Goal: Information Seeking & Learning: Learn about a topic

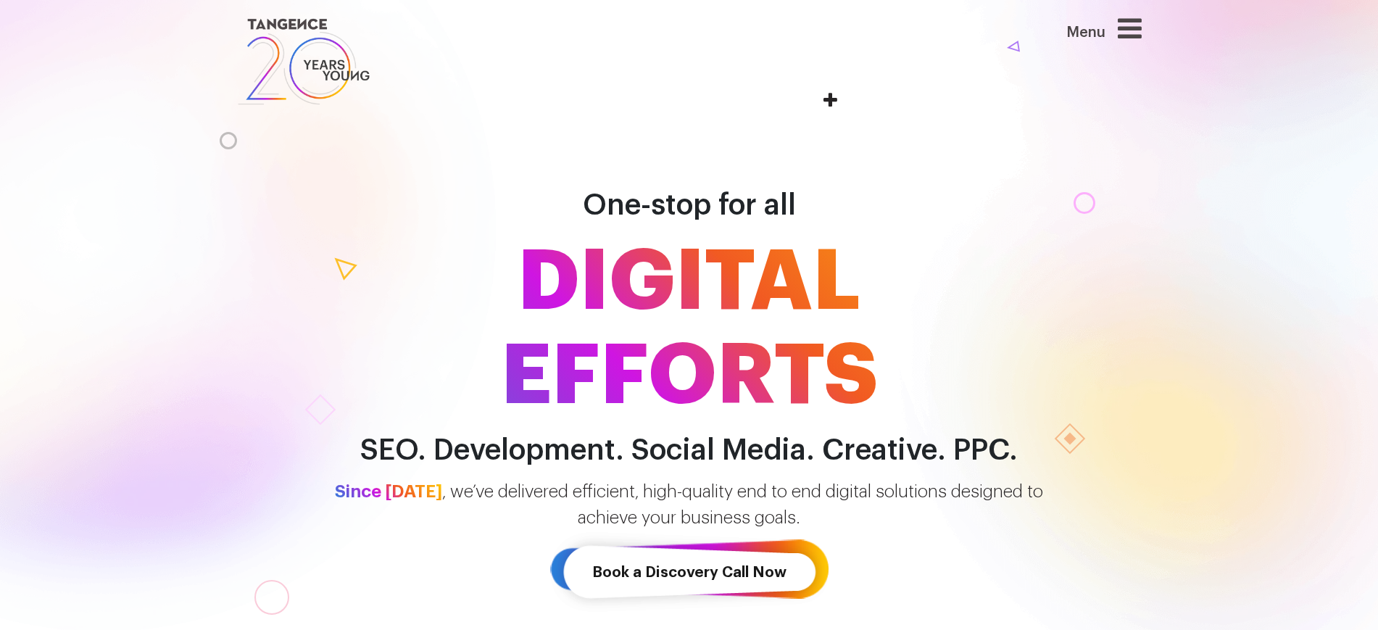
click at [1129, 36] on icon at bounding box center [1130, 28] width 24 height 28
click at [1138, 26] on icon at bounding box center [1130, 28] width 24 height 28
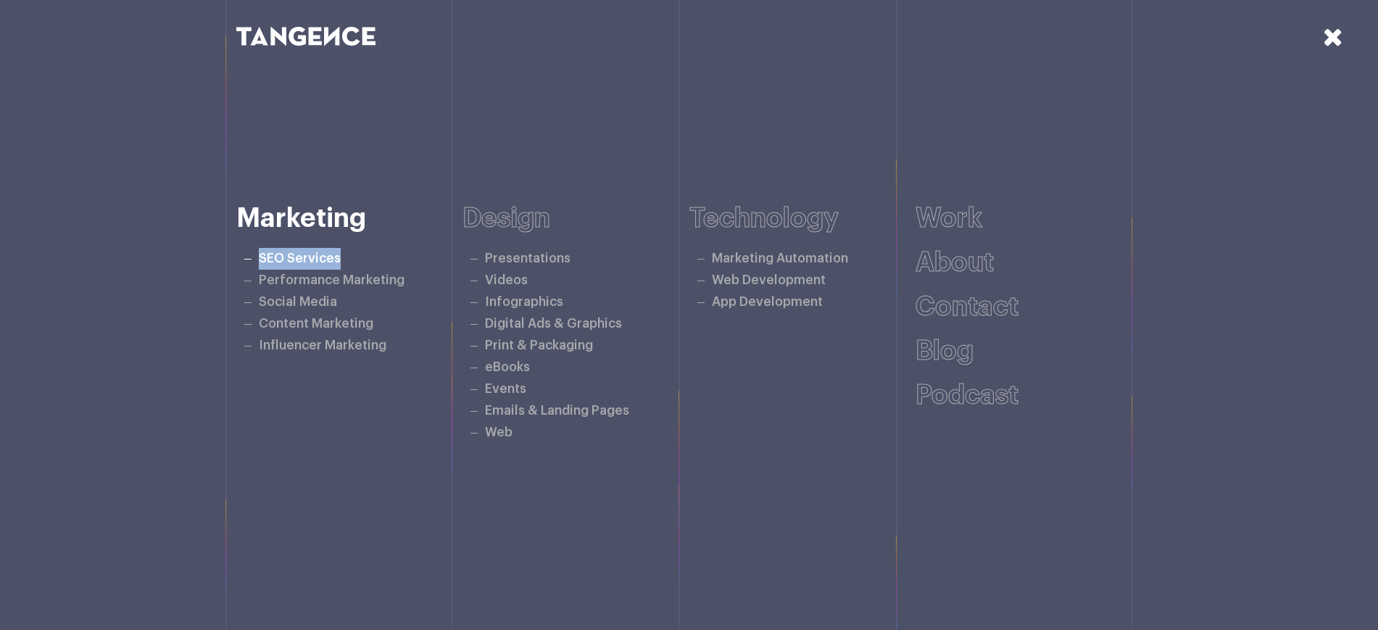
drag, startPoint x: 361, startPoint y: 258, endPoint x: 260, endPoint y: 250, distance: 101.8
click at [260, 250] on li "SEO Services" at bounding box center [355, 259] width 215 height 22
copy link "SEO Services"
click at [312, 265] on li "SEO Services" at bounding box center [355, 259] width 215 height 22
click at [313, 260] on link "SEO Services" at bounding box center [300, 258] width 82 height 12
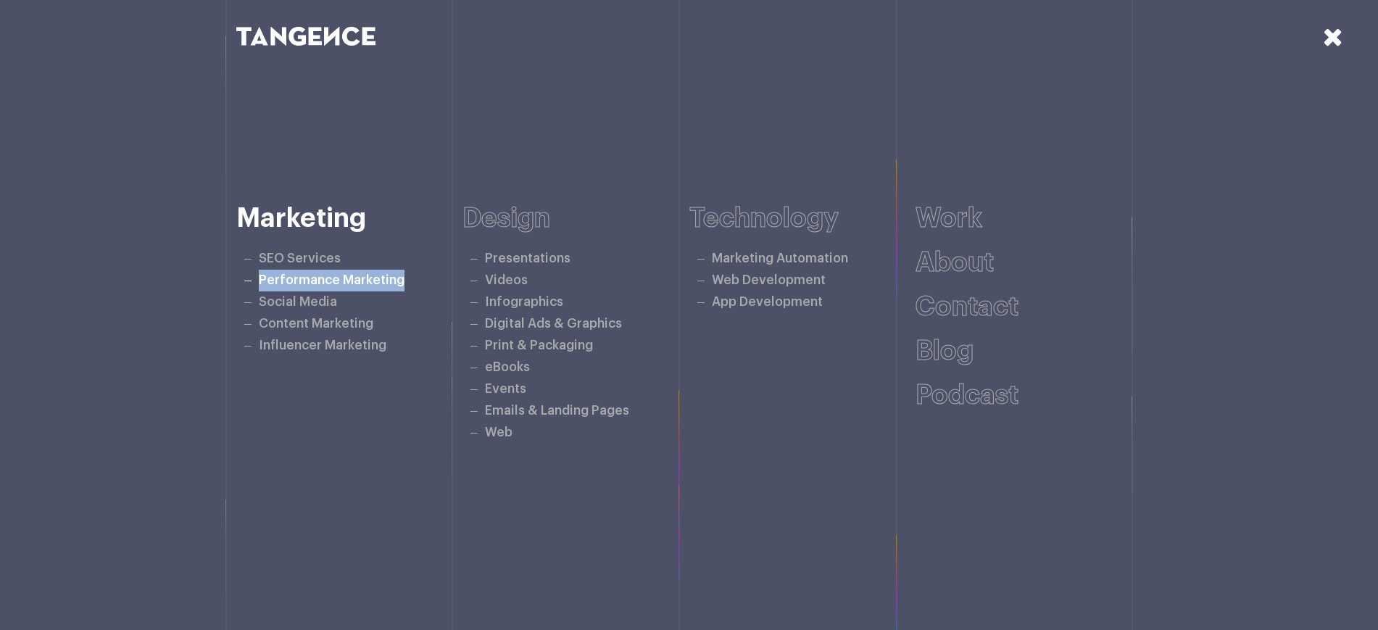
drag, startPoint x: 412, startPoint y: 275, endPoint x: 252, endPoint y: 278, distance: 159.5
click at [252, 278] on li "Performance Marketing" at bounding box center [355, 281] width 215 height 22
copy link "Performance Marketing"
drag, startPoint x: 320, startPoint y: 303, endPoint x: 253, endPoint y: 291, distance: 67.8
click at [253, 291] on li "Social Media" at bounding box center [355, 302] width 215 height 22
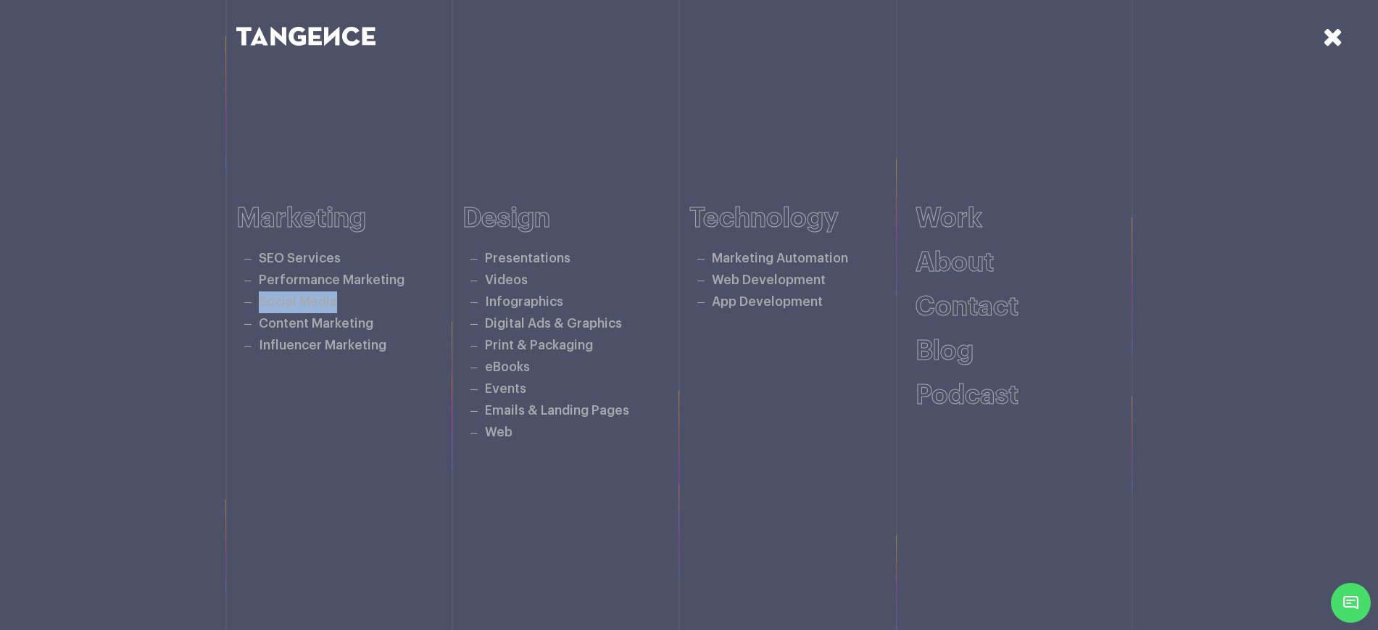
copy link "Social Media"
drag, startPoint x: 394, startPoint y: 321, endPoint x: 260, endPoint y: 315, distance: 135.0
click at [260, 315] on li "Content Marketing" at bounding box center [355, 324] width 215 height 22
click at [402, 323] on li "Content Marketing" at bounding box center [355, 324] width 215 height 22
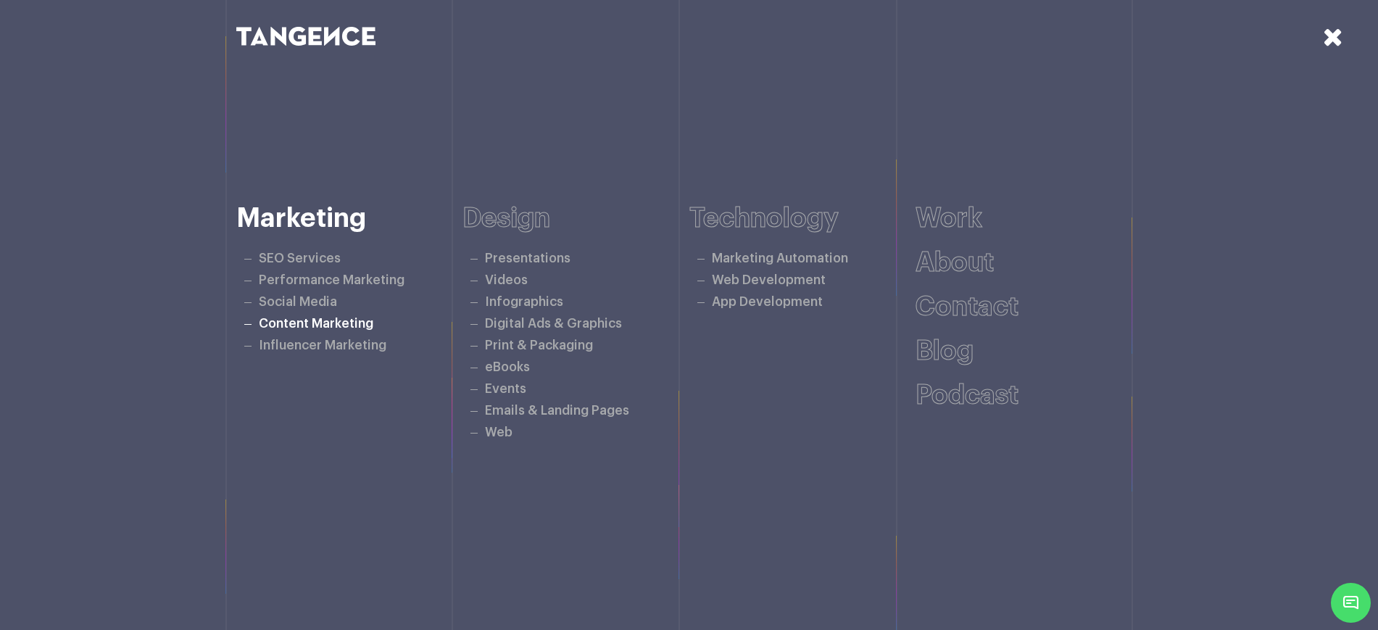
click at [402, 323] on li "Content Marketing" at bounding box center [355, 324] width 215 height 22
copy ul "Content Marketing"
click at [420, 345] on li "Influencer Marketing" at bounding box center [355, 346] width 215 height 22
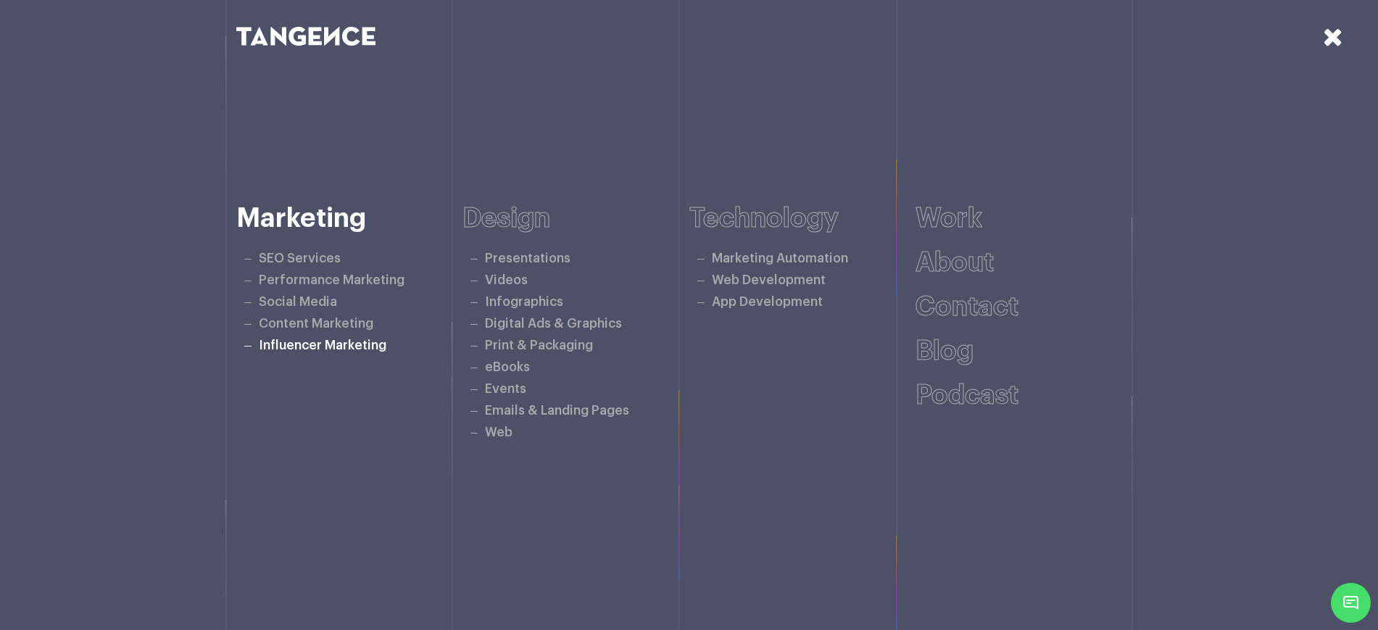
click at [420, 345] on li "Influencer Marketing" at bounding box center [355, 346] width 215 height 22
copy div "Influencer Marketing"
click at [1331, 32] on icon at bounding box center [1333, 36] width 20 height 25
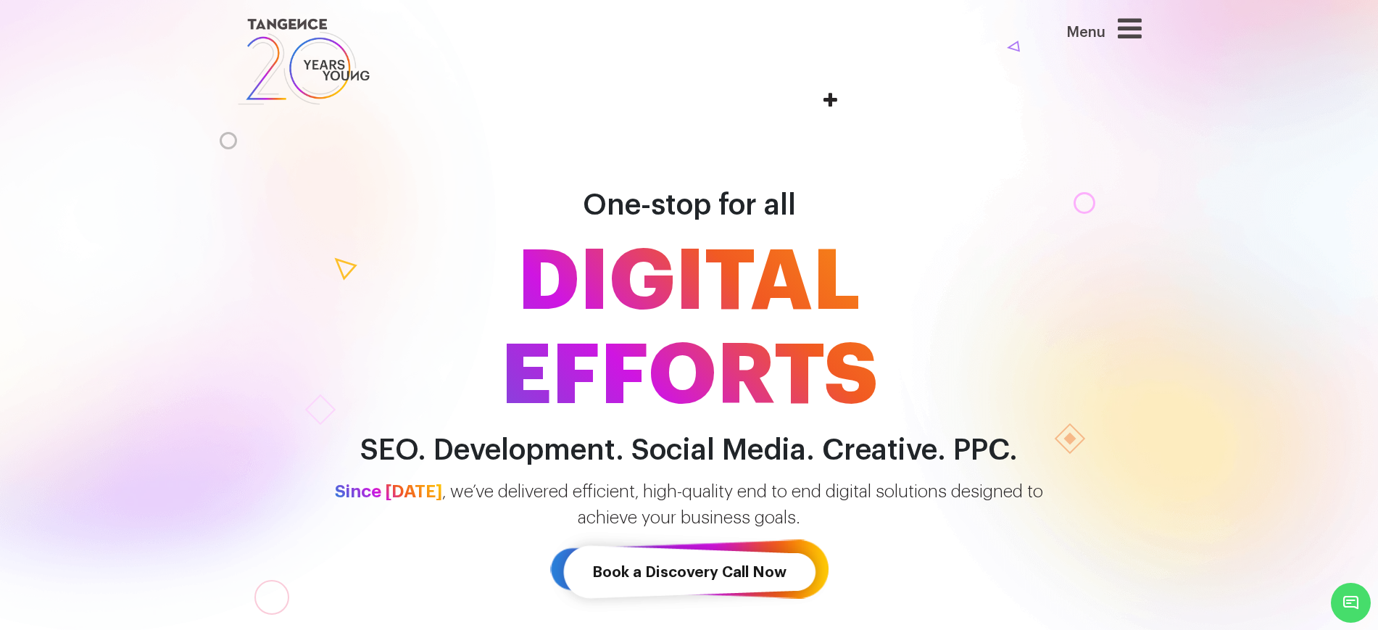
drag, startPoint x: 1126, startPoint y: 24, endPoint x: 1048, endPoint y: 72, distance: 91.1
click at [1048, 72] on div "Menu" at bounding box center [1075, 61] width 154 height 94
click at [1150, 26] on div "Menu" at bounding box center [1075, 61] width 154 height 94
click at [1120, 30] on div "Menu" at bounding box center [1075, 35] width 133 height 43
click at [1137, 31] on icon at bounding box center [1130, 28] width 24 height 28
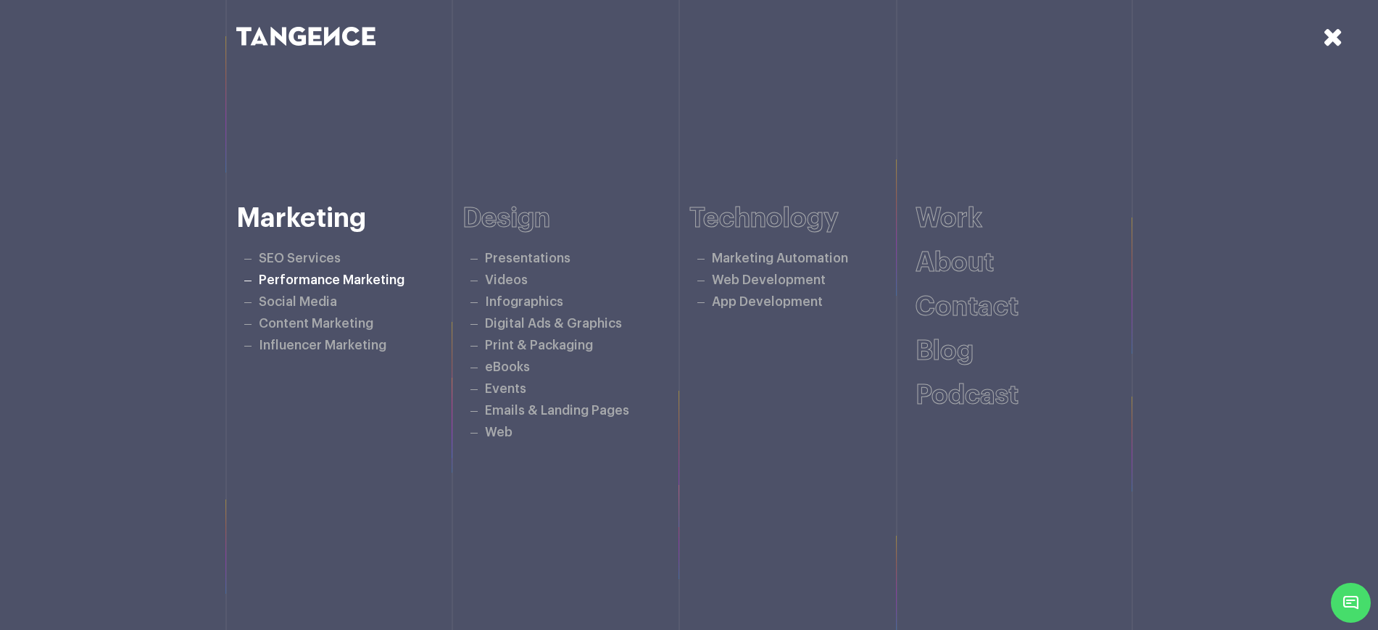
click at [309, 280] on link "Performance Marketing" at bounding box center [332, 280] width 146 height 12
drag, startPoint x: 581, startPoint y: 258, endPoint x: 481, endPoint y: 261, distance: 100.1
click at [481, 261] on li "Presentations" at bounding box center [581, 259] width 215 height 22
copy link "Presentations"
click at [502, 223] on h6 "Design" at bounding box center [576, 219] width 227 height 30
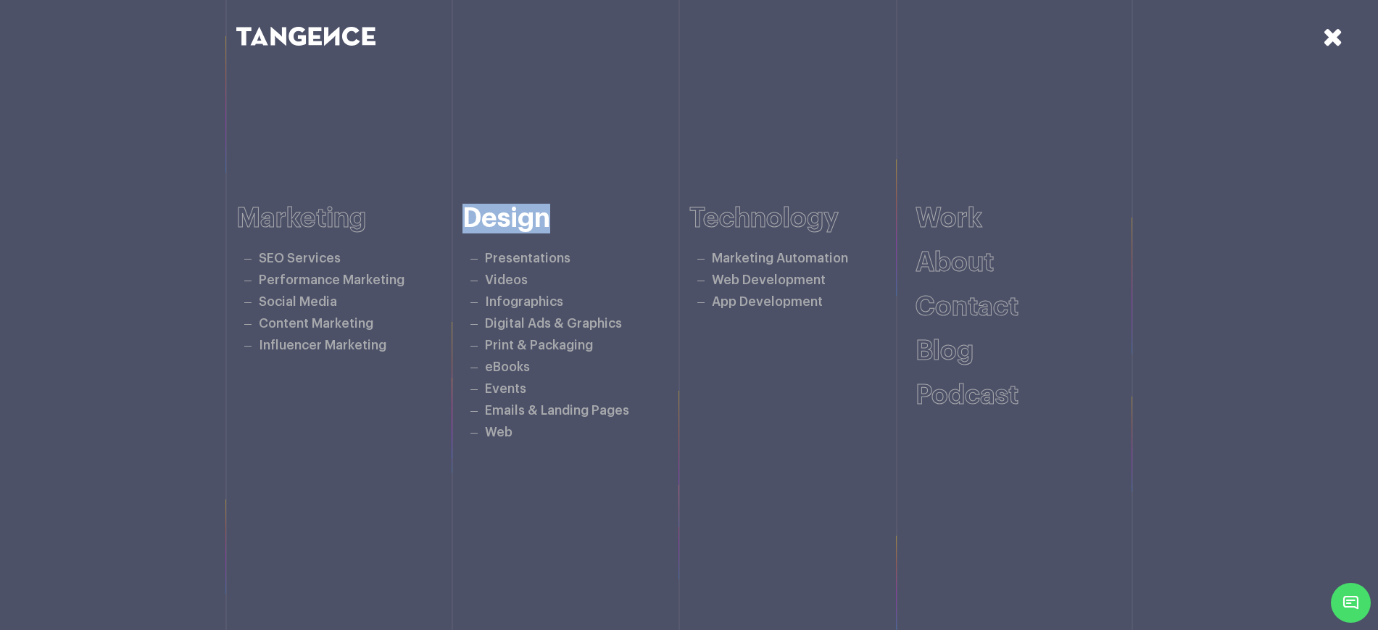
click at [502, 223] on h6 "Design" at bounding box center [576, 219] width 227 height 30
copy h6 "Design"
click at [775, 210] on h6 "Technology" at bounding box center [802, 219] width 227 height 30
copy h6 "Technology"
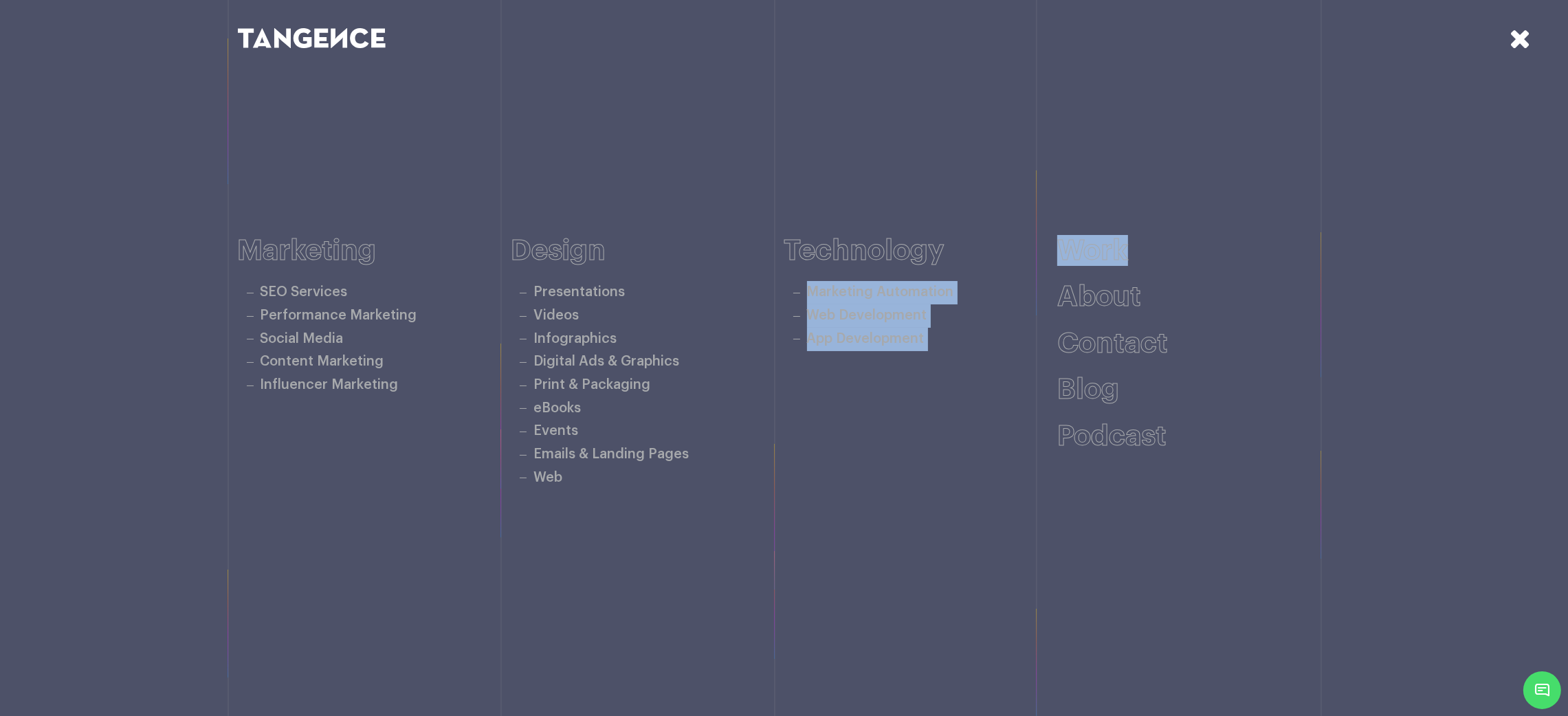
drag, startPoint x: 1162, startPoint y: 248, endPoint x: 1030, endPoint y: 230, distance: 133.2
click at [1030, 230] on div "Marketing SEO Services Performance Marketing Social Media Content Marketing Inf…" at bounding box center [784, 362] width 1093 height 574
drag, startPoint x: 1177, startPoint y: 257, endPoint x: 1061, endPoint y: 254, distance: 116.0
click at [1061, 254] on h6 "Work" at bounding box center [1194, 250] width 274 height 31
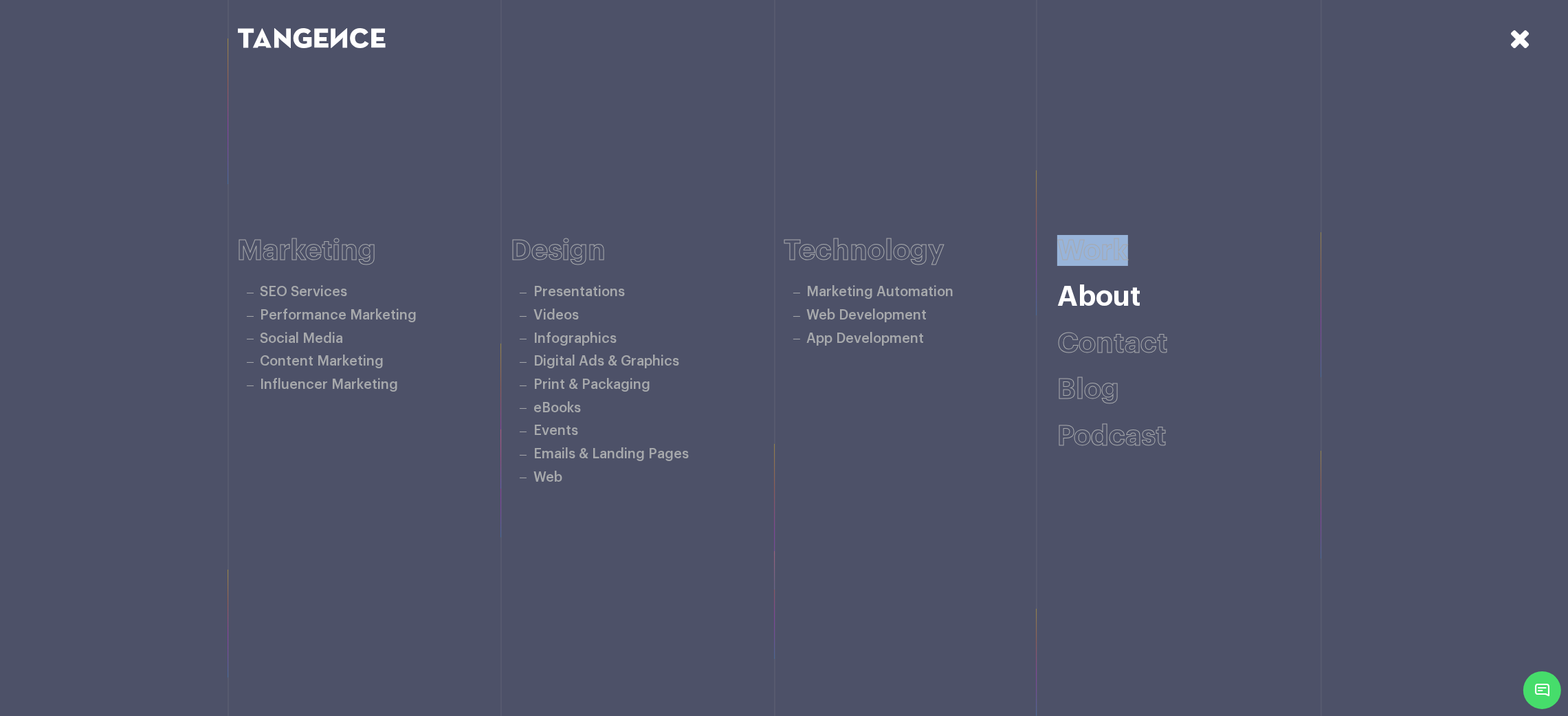
click at [1061, 254] on link "Work" at bounding box center [1092, 250] width 71 height 28
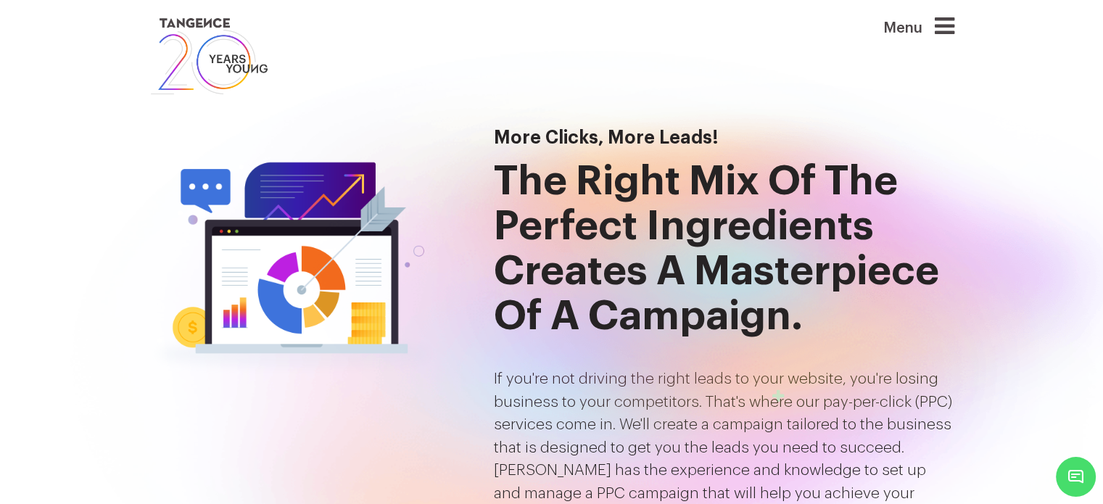
click at [949, 28] on icon at bounding box center [944, 25] width 20 height 23
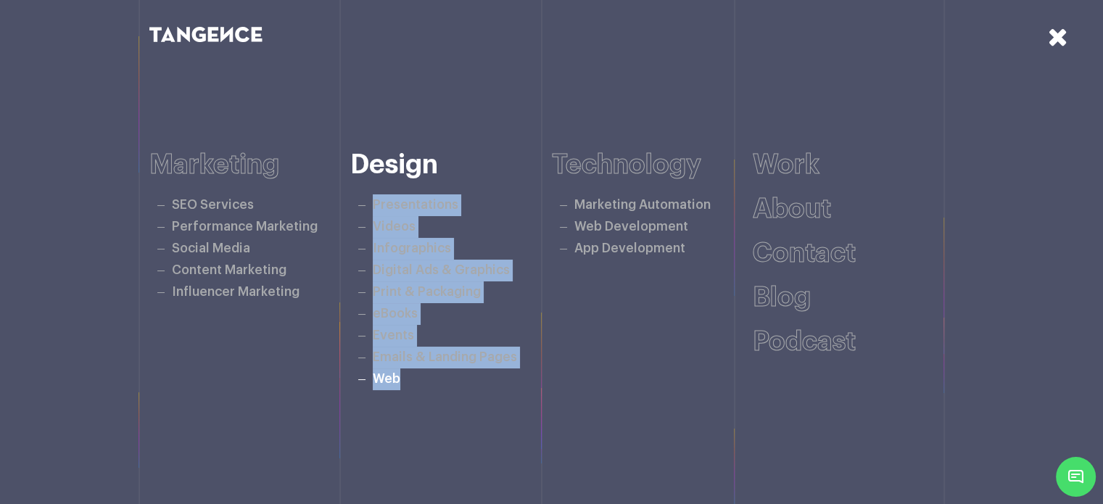
drag, startPoint x: 373, startPoint y: 188, endPoint x: 459, endPoint y: 373, distance: 203.7
click at [459, 373] on div "Design Presentations Videos Infographics Digital Ads & Graphics Print & Packagi…" at bounding box center [451, 269] width 202 height 239
copy ul "Presentations Videos Infographics Digital Ads & Graphics Print & Packaging eBoo…"
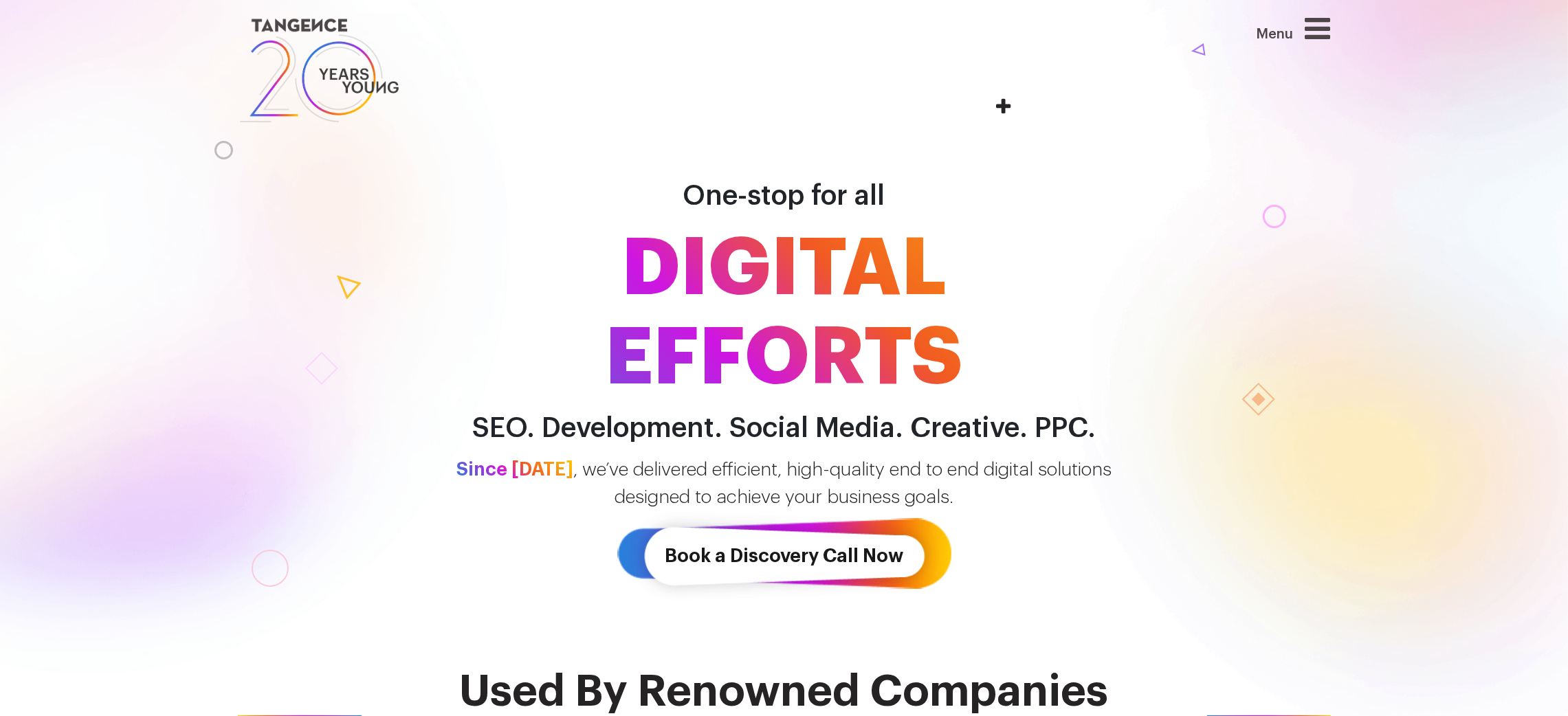
click at [1325, 32] on icon at bounding box center [1318, 28] width 26 height 29
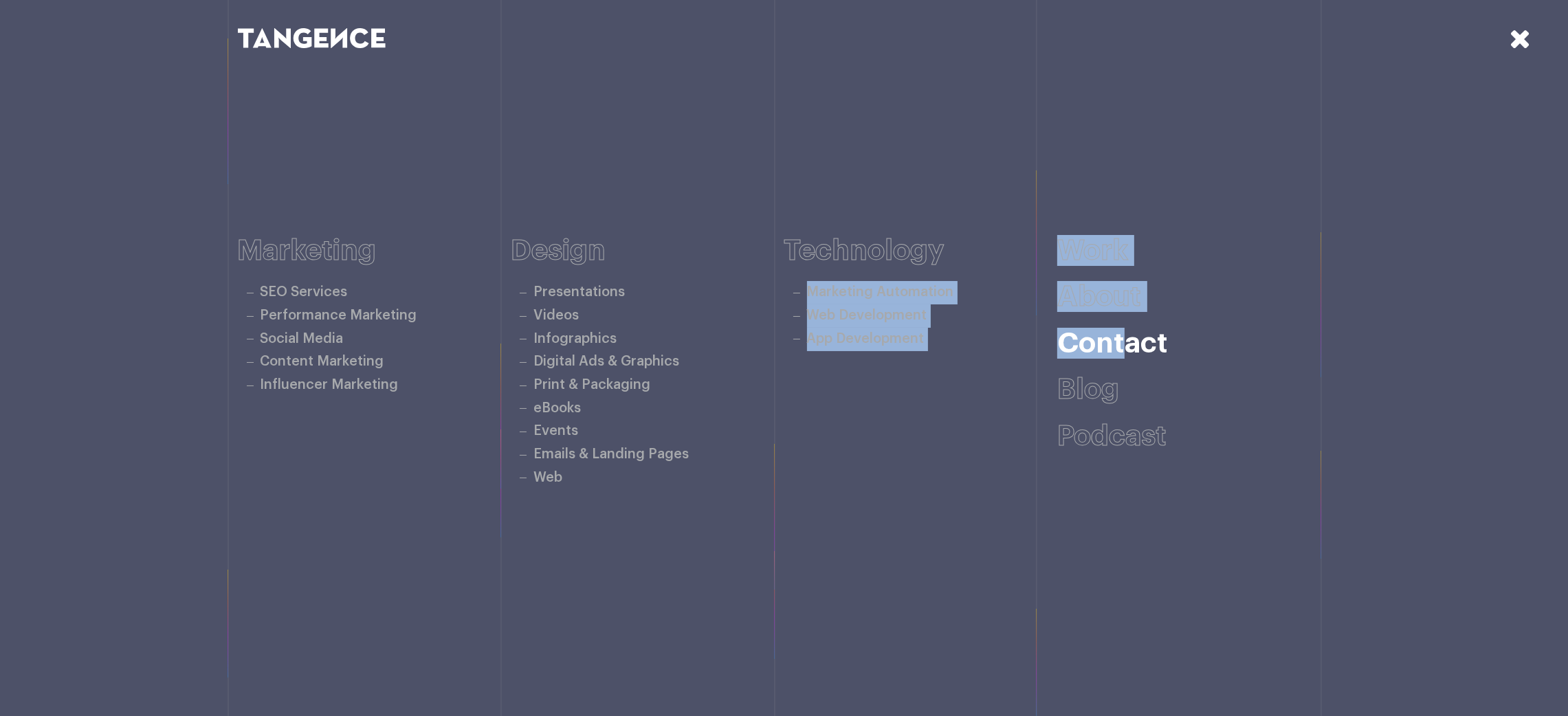
drag, startPoint x: 1043, startPoint y: 204, endPoint x: 1133, endPoint y: 336, distance: 159.8
click at [1128, 346] on div "Marketing SEO Services Performance Marketing Social Media Content Marketing Inf…" at bounding box center [784, 362] width 1093 height 574
click at [1129, 348] on link "Contact" at bounding box center [1112, 343] width 111 height 28
click at [1085, 163] on div "Marketing SEO Services Performance Marketing Social Media Content Marketing Inf…" at bounding box center [784, 362] width 1093 height 574
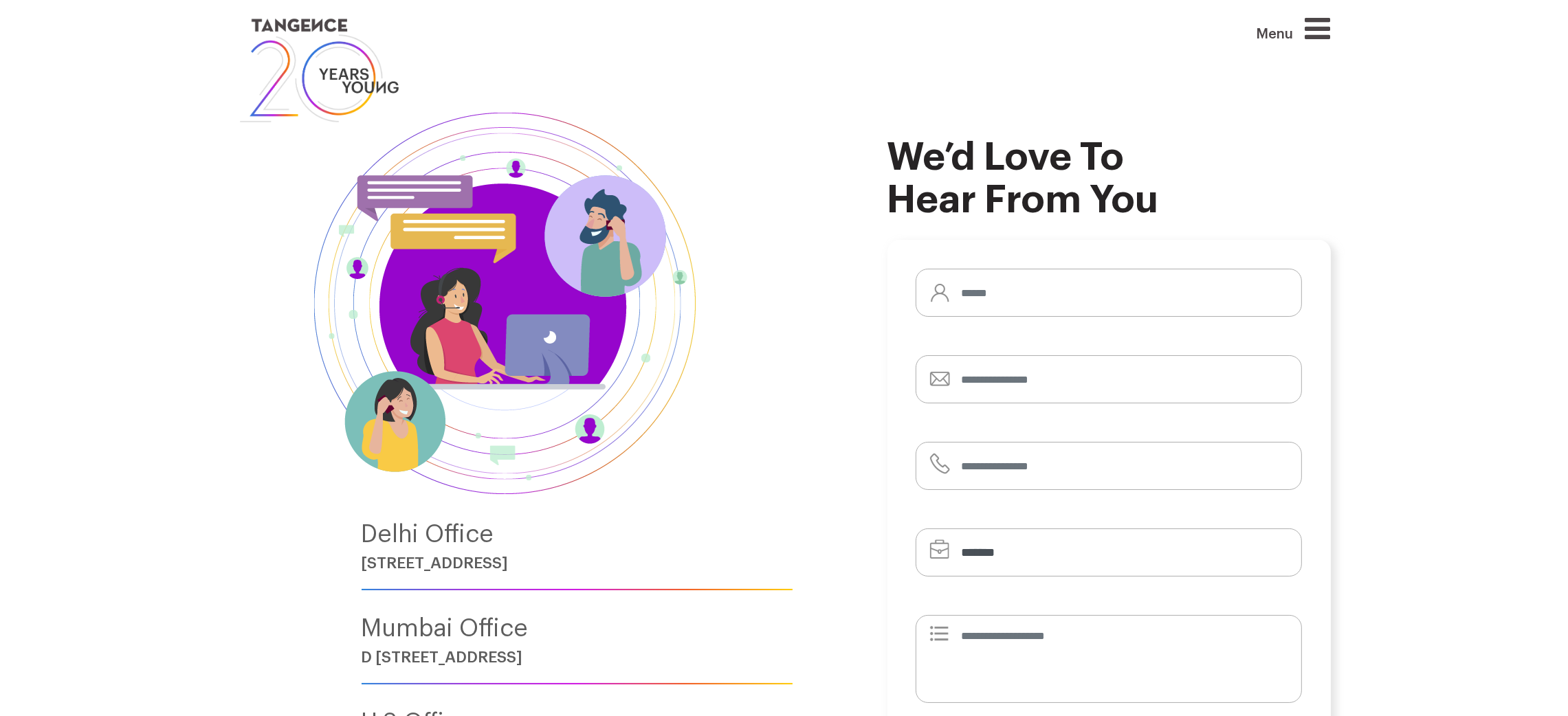
click at [1330, 36] on icon at bounding box center [1318, 28] width 26 height 29
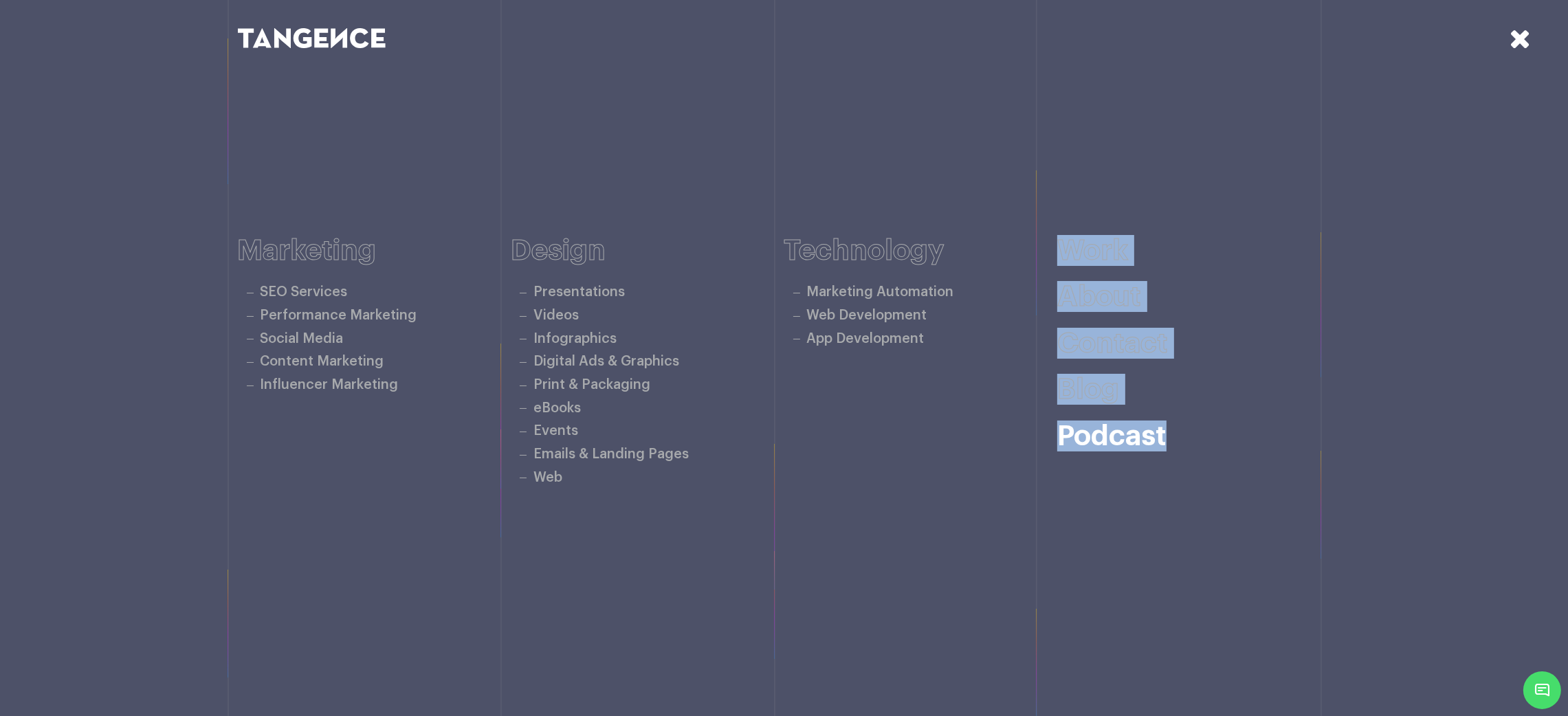
drag, startPoint x: 1061, startPoint y: 211, endPoint x: 1211, endPoint y: 439, distance: 272.9
click at [1211, 439] on div "Marketing SEO Services Performance Marketing Social Media Content Marketing Inf…" at bounding box center [784, 362] width 1093 height 574
copy div "Work About Contact Blog Podcast"
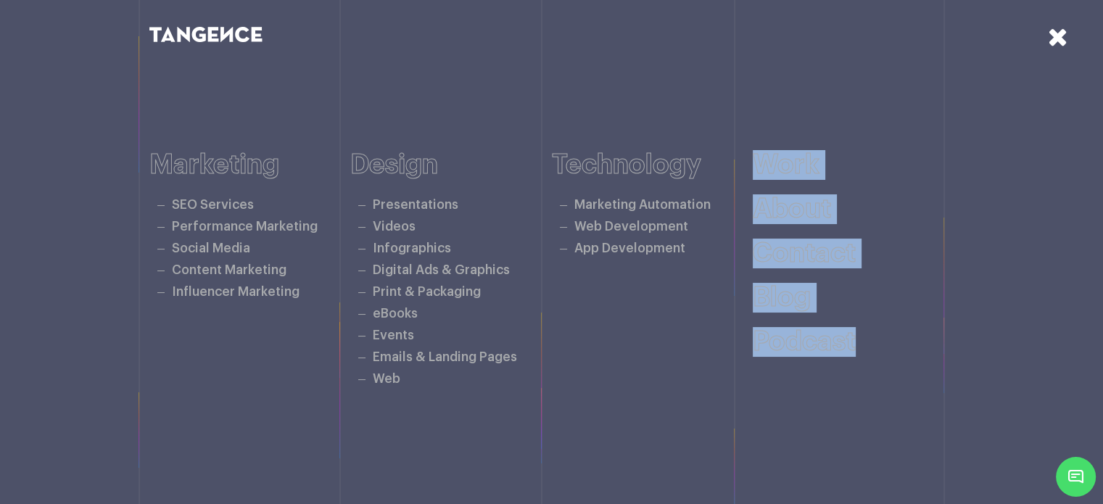
click at [929, 107] on div "Marketing SEO Services Performance Marketing Social Media Content Marketing Inf…" at bounding box center [551, 269] width 805 height 403
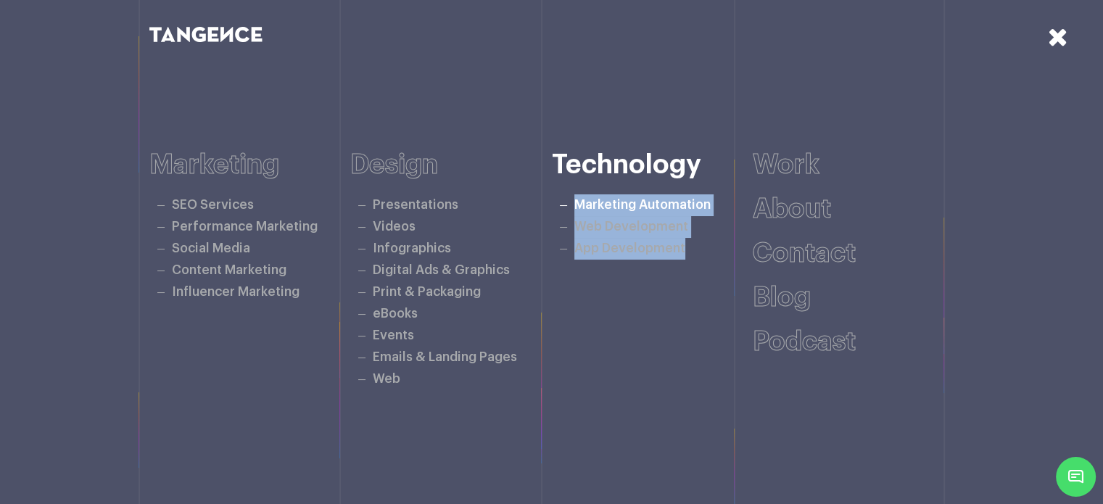
drag, startPoint x: 705, startPoint y: 257, endPoint x: 570, endPoint y: 206, distance: 144.1
click at [570, 206] on ul "Marketing Automation Web Development App Development" at bounding box center [653, 226] width 202 height 65
copy ul "Marketing Automation Web Development App Development"
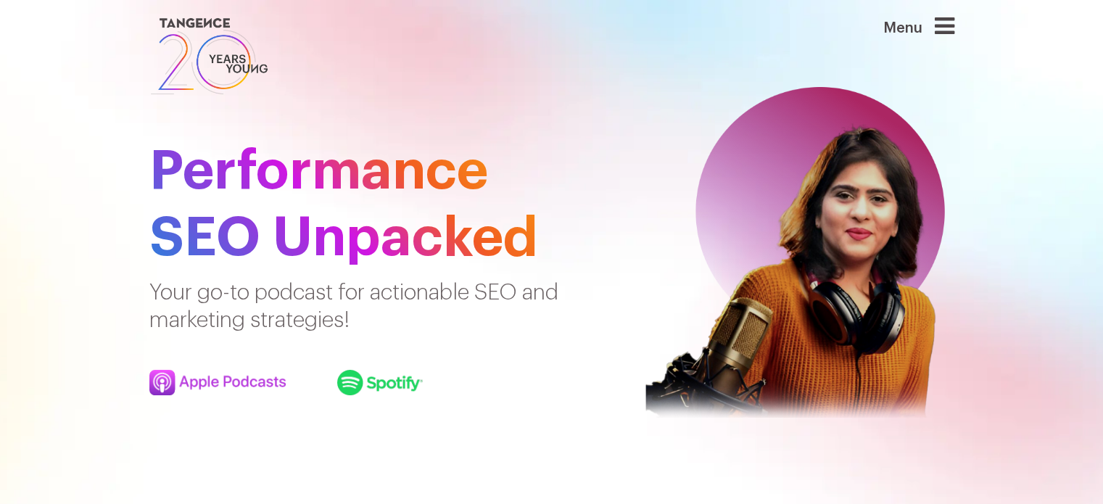
click at [954, 28] on icon at bounding box center [944, 25] width 20 height 23
